Goal: Navigation & Orientation: Find specific page/section

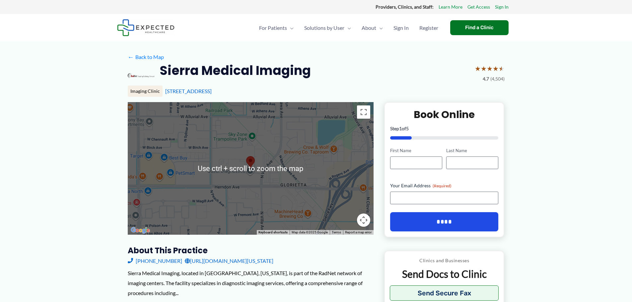
drag, startPoint x: 79, startPoint y: 57, endPoint x: 22, endPoint y: 54, distance: 56.8
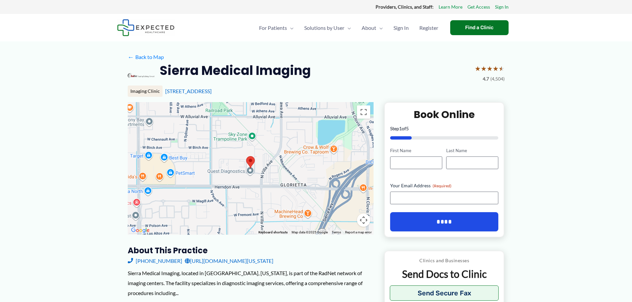
click at [350, 30] on span "Menu Toggle" at bounding box center [347, 27] width 7 height 23
